Goal: Task Accomplishment & Management: Manage account settings

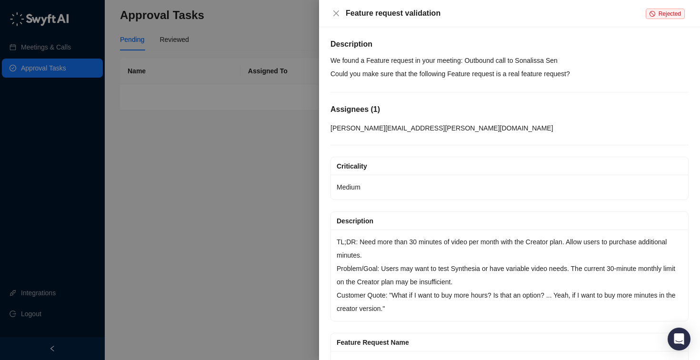
click at [326, 15] on div "Feature request validation Rejected" at bounding box center [509, 13] width 381 height 27
click at [335, 15] on icon "close" at bounding box center [336, 14] width 8 height 8
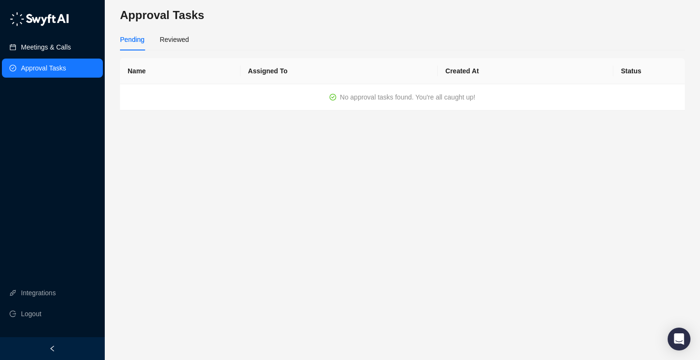
click at [67, 44] on link "Meetings & Calls" at bounding box center [46, 47] width 50 height 19
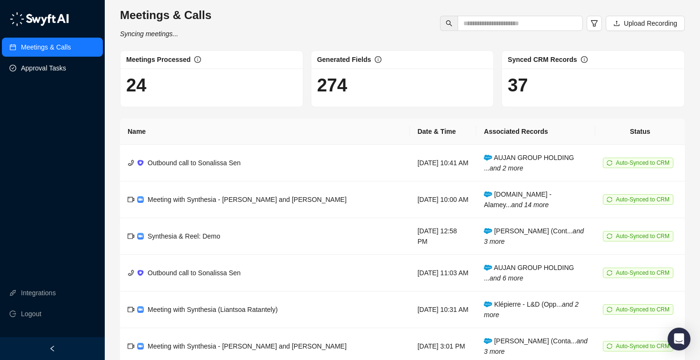
click at [50, 69] on link "Approval Tasks" at bounding box center [43, 68] width 45 height 19
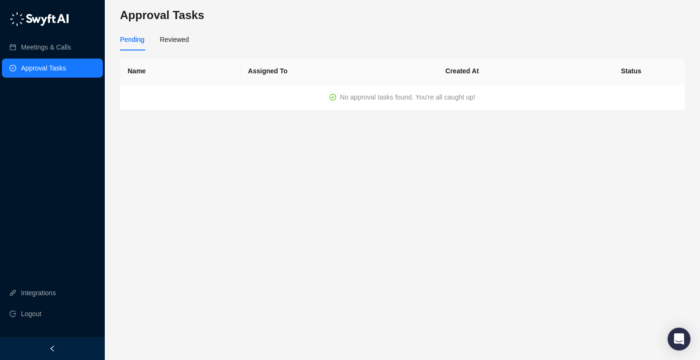
click at [369, 90] on td "No approval tasks found. You're all caught up!" at bounding box center [402, 97] width 565 height 26
click at [164, 34] on div "Reviewed" at bounding box center [174, 39] width 29 height 10
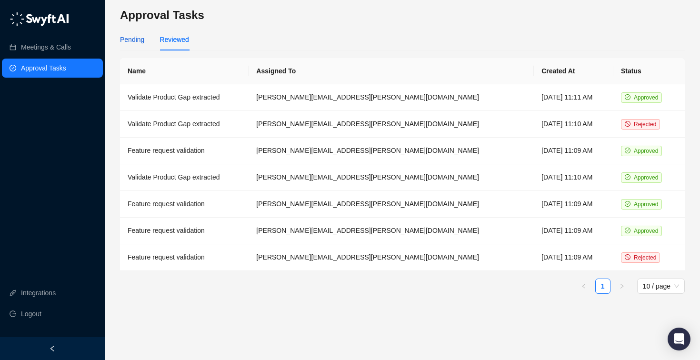
click at [136, 39] on div "Pending" at bounding box center [132, 39] width 24 height 10
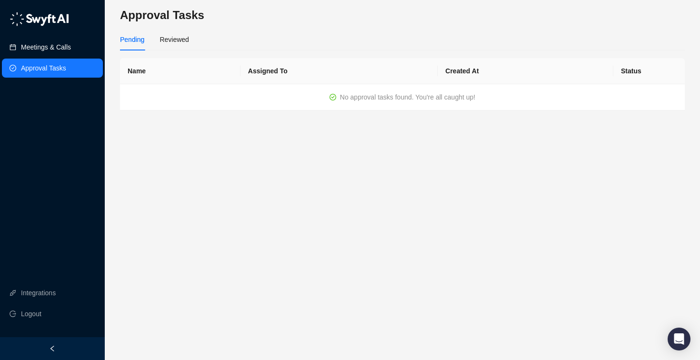
click at [71, 40] on link "Meetings & Calls" at bounding box center [46, 47] width 50 height 19
